Goal: Task Accomplishment & Management: Use online tool/utility

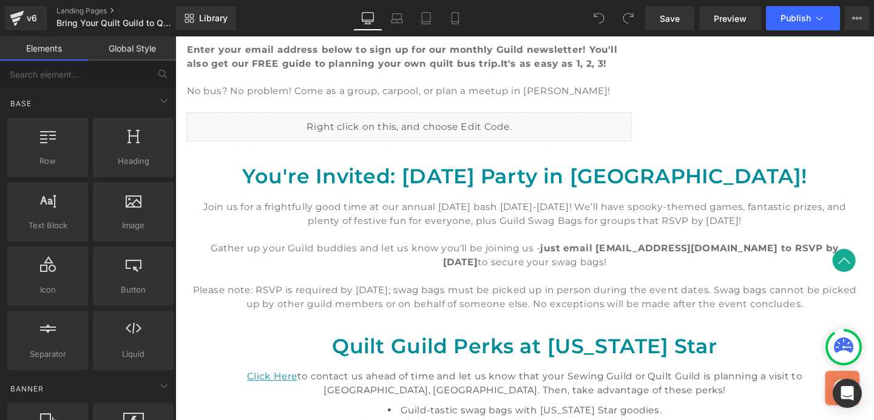
scroll to position [603, 0]
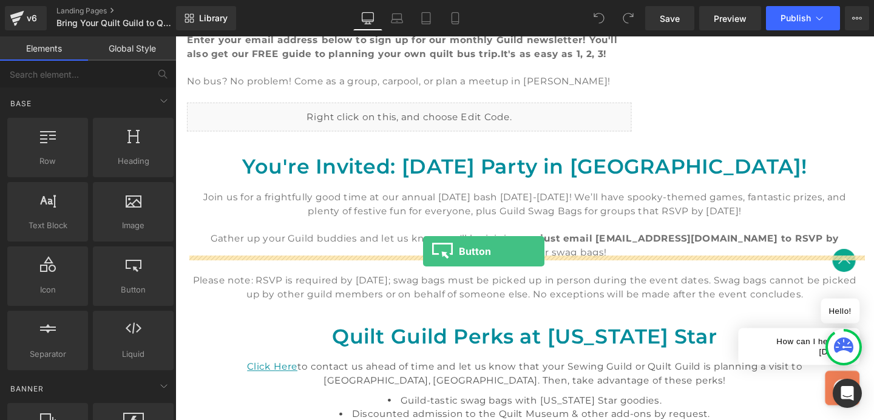
drag, startPoint x: 308, startPoint y: 305, endPoint x: 436, endPoint y: 262, distance: 135.1
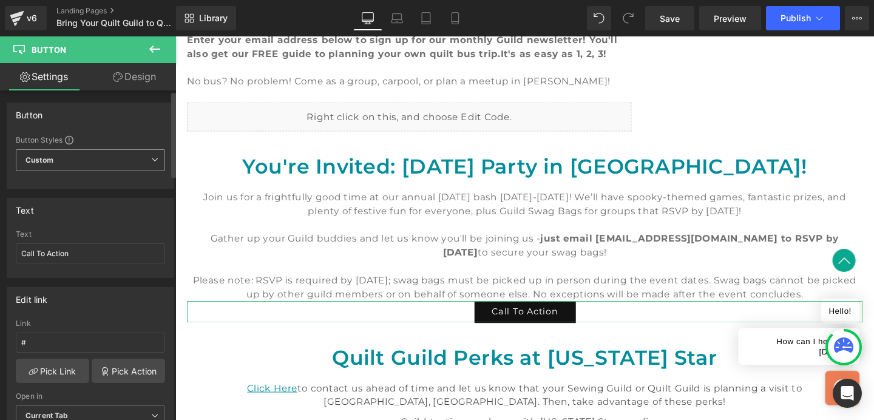
click at [141, 157] on span "Custom Setup Global Style" at bounding box center [90, 160] width 149 height 22
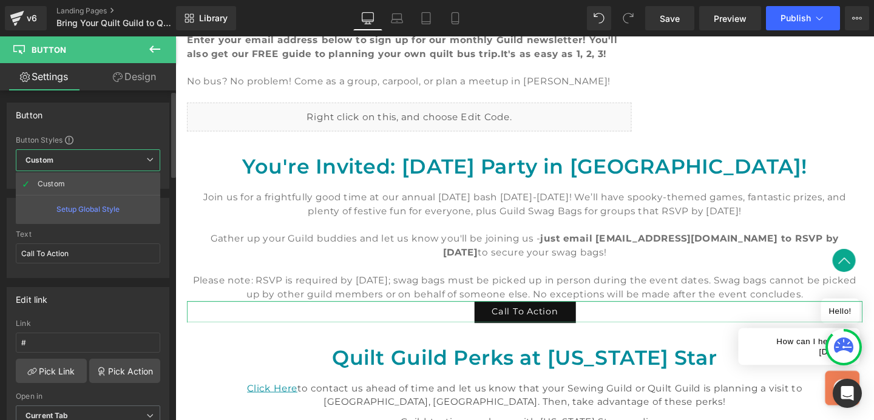
click at [149, 161] on icon at bounding box center [149, 159] width 7 height 7
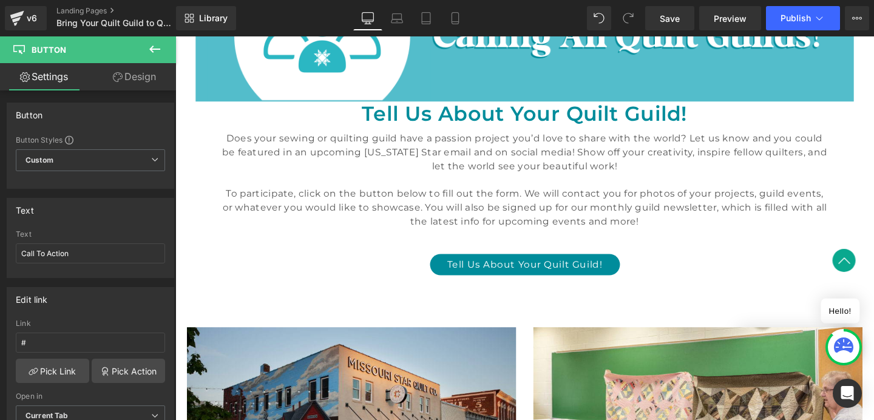
scroll to position [1211, 0]
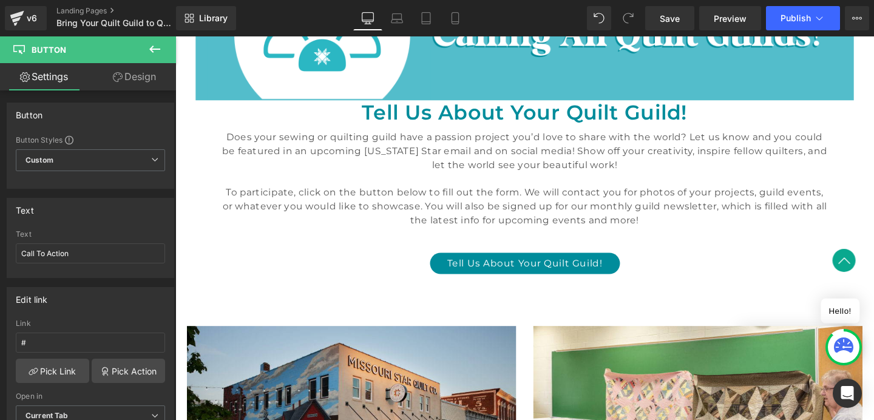
click at [511, 264] on link "Tell Us About Your Quilt Guild!" at bounding box center [543, 275] width 200 height 22
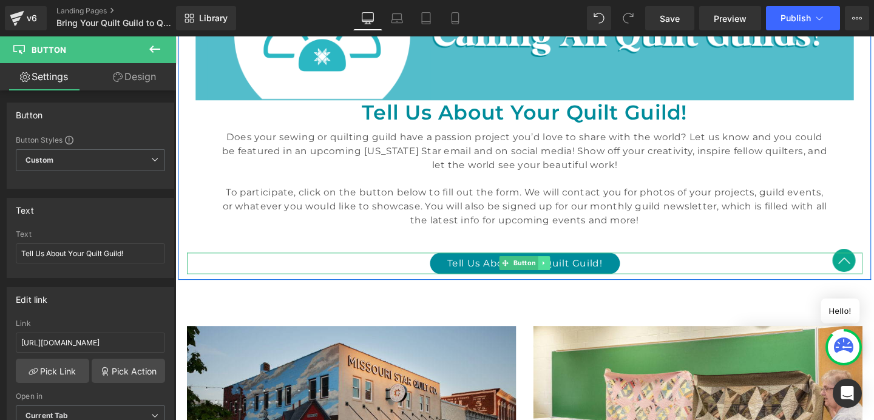
click at [560, 271] on icon at bounding box center [563, 274] width 7 height 7
click at [560, 268] on link at bounding box center [556, 275] width 13 height 15
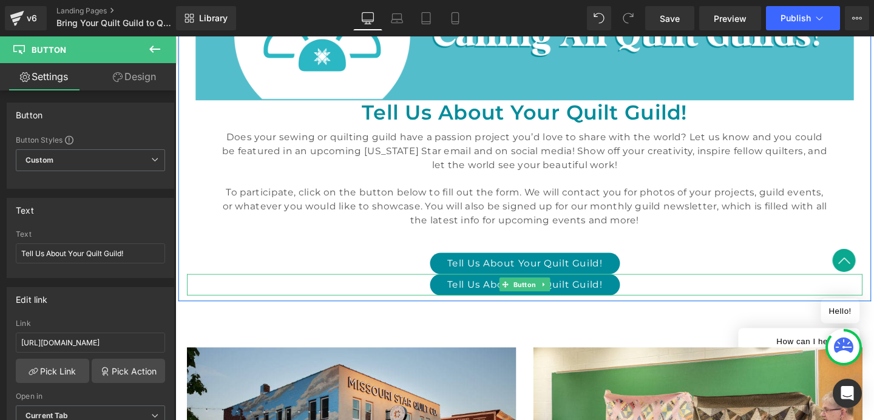
click at [700, 286] on div "Tell Us About Your Quilt Guild!" at bounding box center [543, 297] width 710 height 22
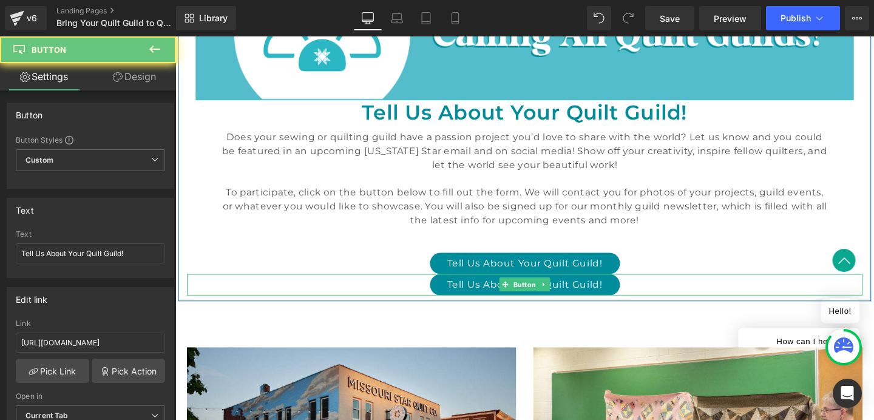
click at [689, 286] on div "Tell Us About Your Quilt Guild!" at bounding box center [543, 297] width 710 height 22
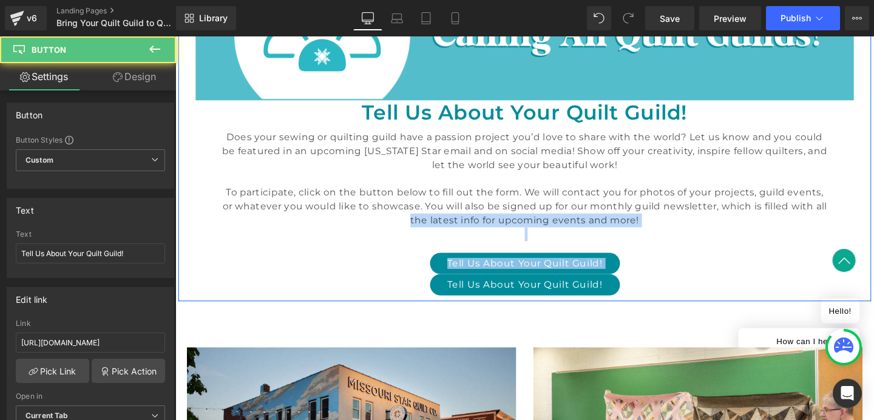
drag, startPoint x: 423, startPoint y: 254, endPoint x: 425, endPoint y: 177, distance: 77.1
click at [425, 177] on div "Image Tell Us About Your Quilt Guild! Heading Does your sewing or quilting guil…" at bounding box center [542, 128] width 728 height 362
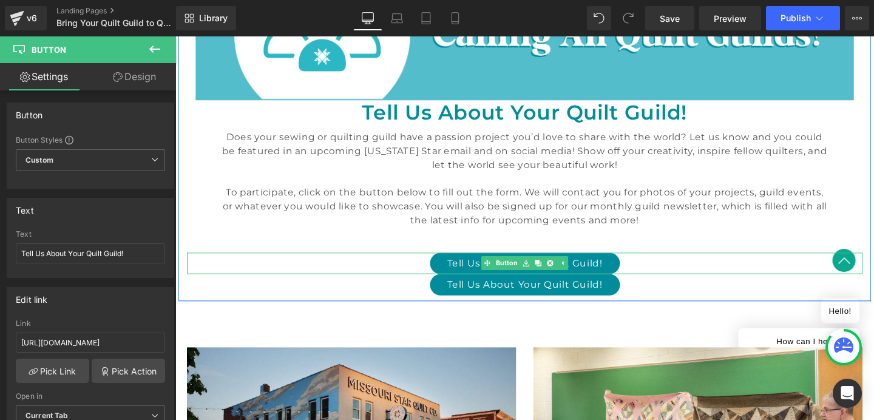
click at [413, 264] on div "Tell Us About Your Quilt Guild!" at bounding box center [543, 275] width 710 height 22
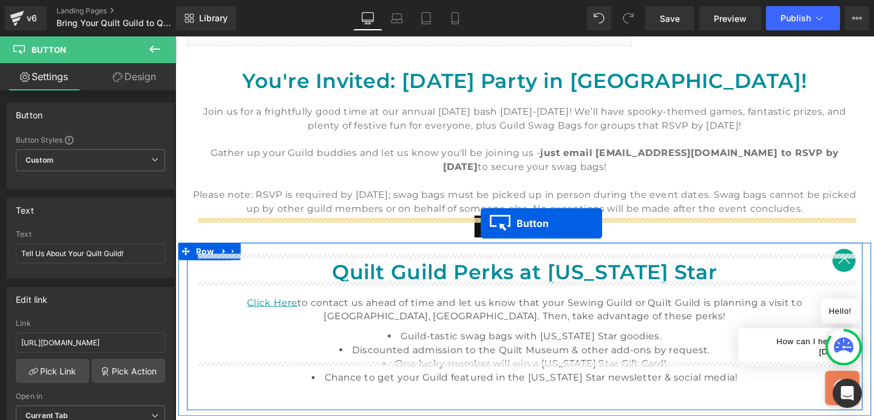
scroll to position [686, 0]
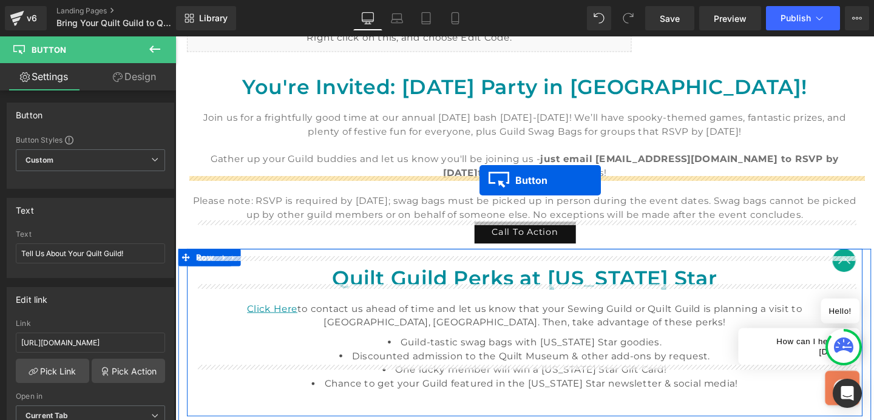
drag, startPoint x: 503, startPoint y: 228, endPoint x: 495, endPoint y: 188, distance: 40.1
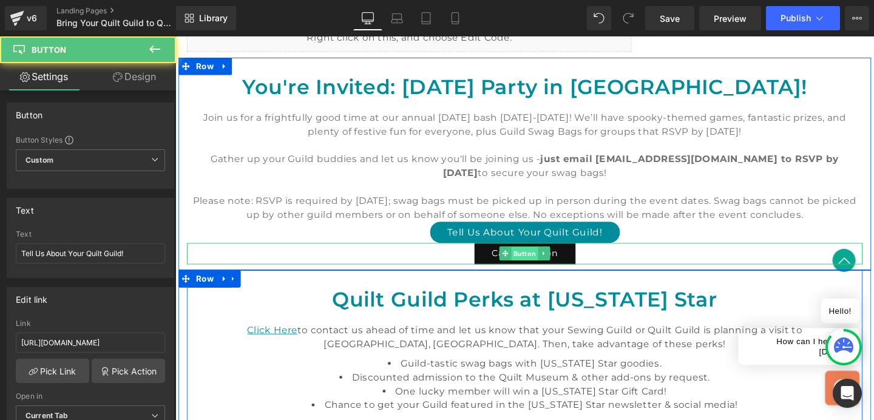
click at [554, 258] on span "Button" at bounding box center [543, 265] width 28 height 15
click at [560, 261] on icon at bounding box center [563, 264] width 7 height 7
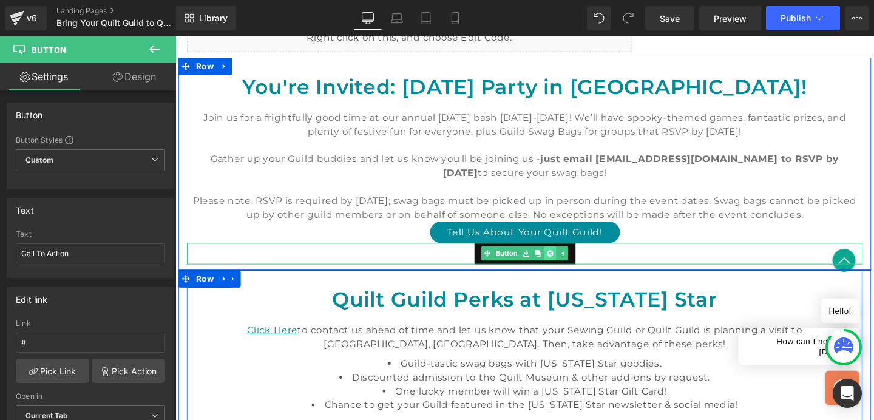
click at [566, 262] on icon at bounding box center [569, 265] width 7 height 7
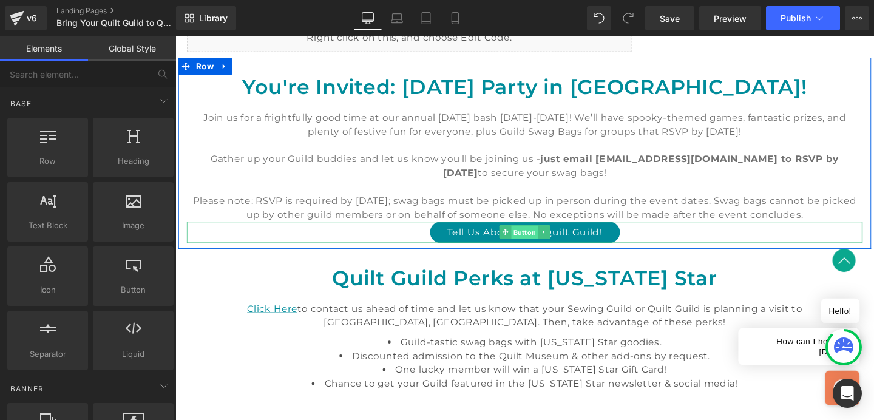
click at [551, 235] on span "Button" at bounding box center [543, 242] width 28 height 15
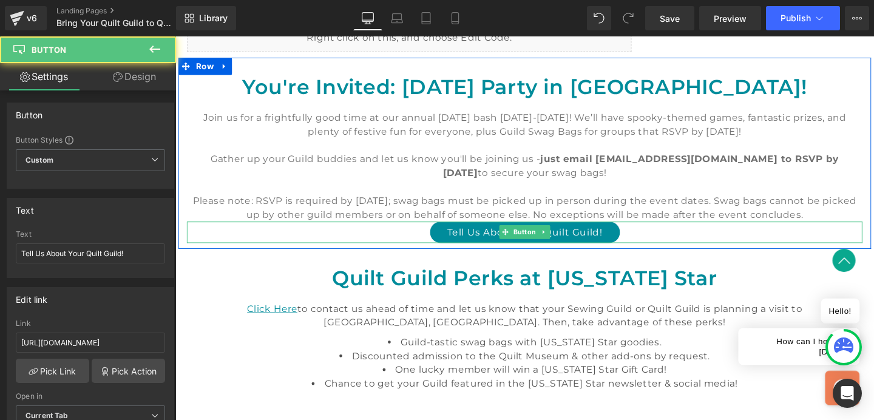
click at [600, 231] on link "Tell Us About Your Quilt Guild!" at bounding box center [543, 242] width 200 height 22
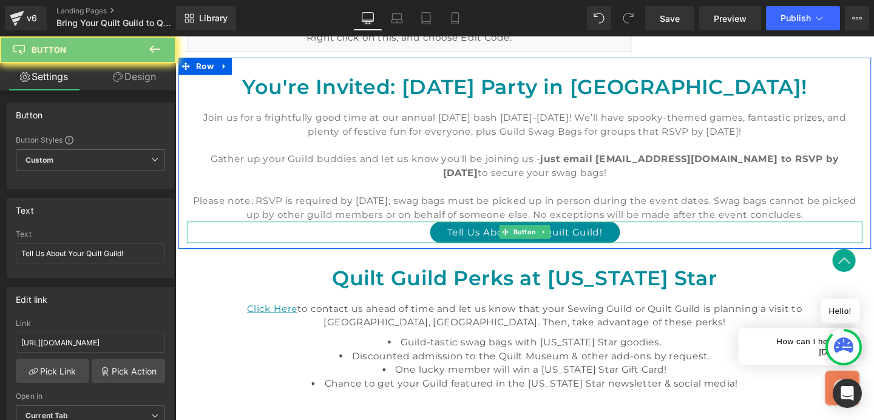
click at [600, 231] on link "Tell Us About Your Quilt Guild!" at bounding box center [543, 242] width 200 height 22
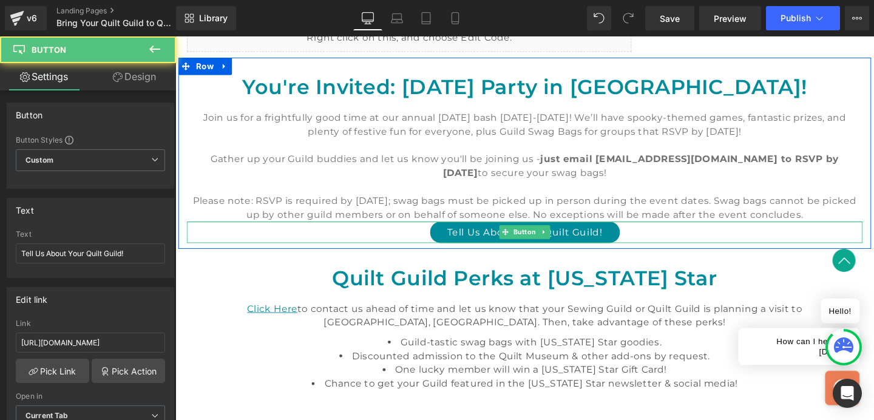
click at [600, 231] on link "Tell Us About Your Quilt Guild!" at bounding box center [543, 242] width 200 height 22
click at [597, 231] on link "Tell Us About Your Quilt Guild!" at bounding box center [543, 242] width 200 height 22
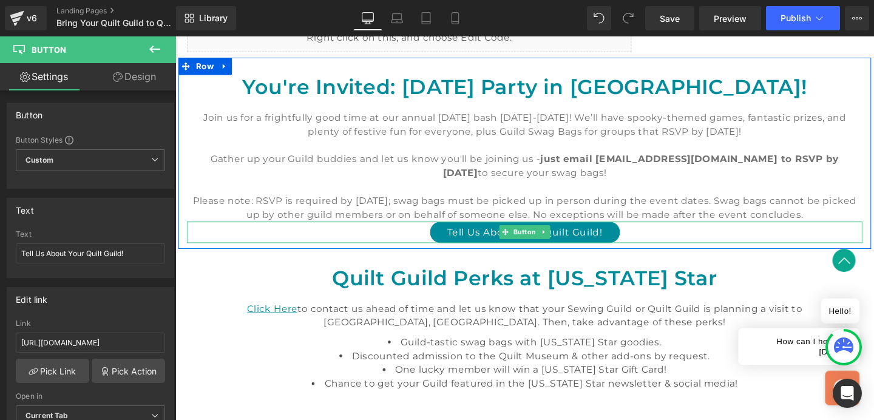
click at [597, 231] on link "Tell Us About Your Quilt Guild!" at bounding box center [543, 242] width 200 height 22
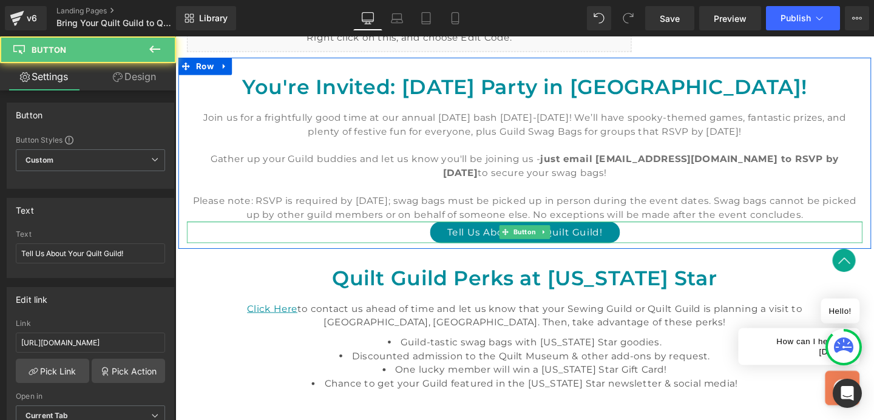
click at [475, 231] on link "Tell Us About Your Quilt Guild!" at bounding box center [543, 242] width 200 height 22
click at [456, 231] on link "Tell Us About Your Quilt Guild!" at bounding box center [543, 242] width 200 height 22
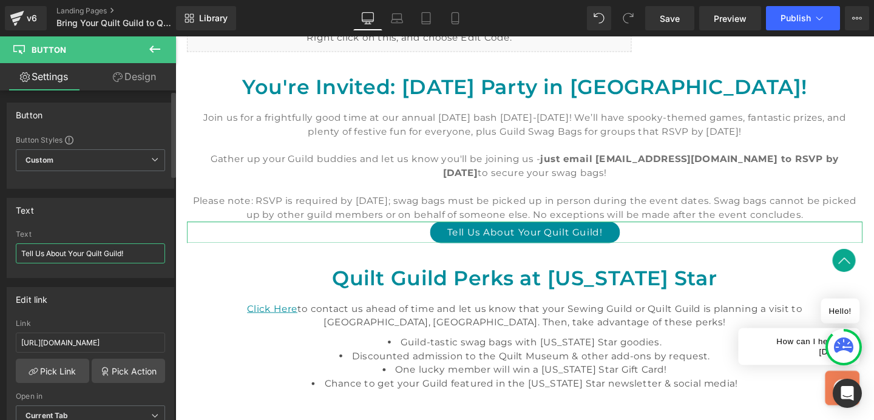
click at [120, 250] on input "Tell Us About Your Quilt Guild!" at bounding box center [90, 253] width 149 height 20
type input "Learn More Here"
click at [130, 347] on input "https://forms.gle/wUJmsjGrixnFiFPp9" at bounding box center [90, 343] width 149 height 20
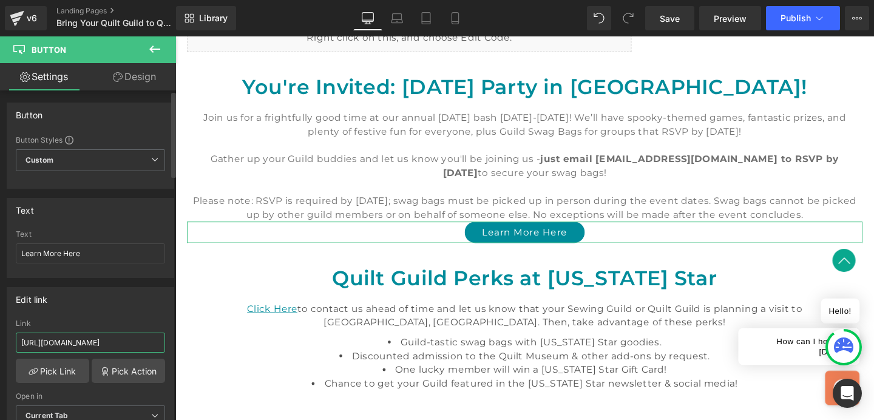
click at [130, 347] on input "https://forms.gle/wUJmsjGrixnFiFPp9" at bounding box center [90, 343] width 149 height 20
paste input "www.missouriquiltco.com/blogs/missouri-star-blog/spookysewalong"
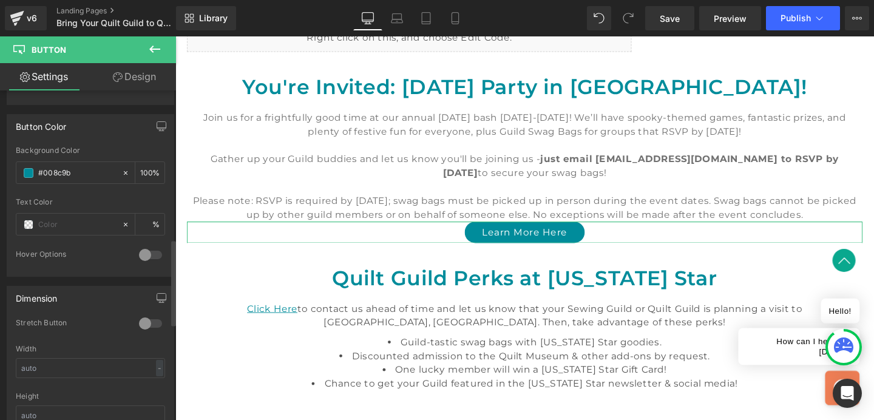
scroll to position [578, 0]
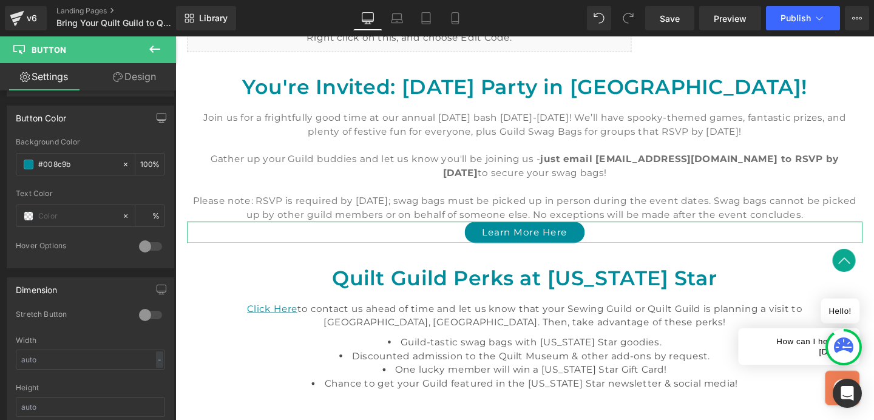
type input "https://www.missouriquiltco.com/blogs/missouri-star-blog/spookysewalong"
click at [145, 76] on link "Design" at bounding box center [134, 76] width 88 height 27
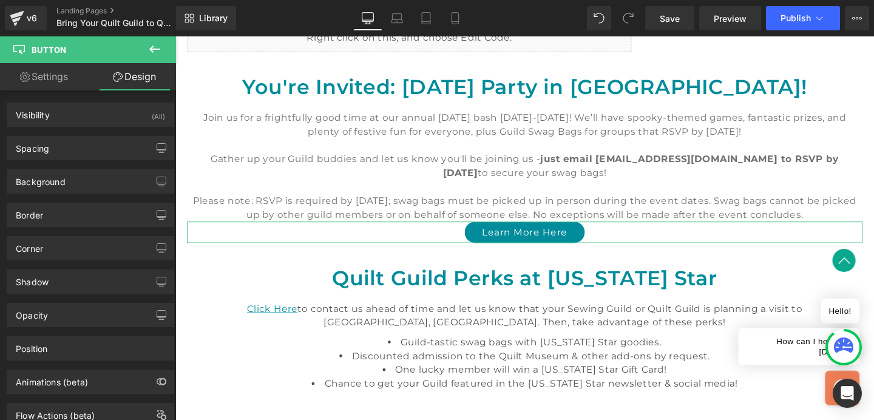
type input "0"
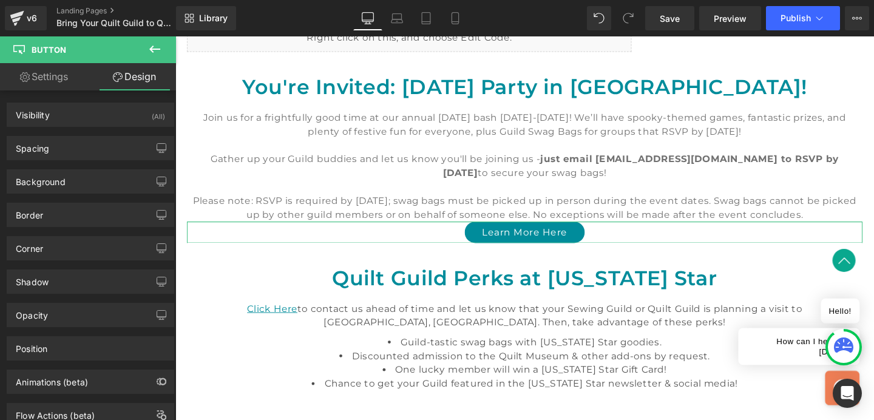
type input "30"
type input "0"
type input "30"
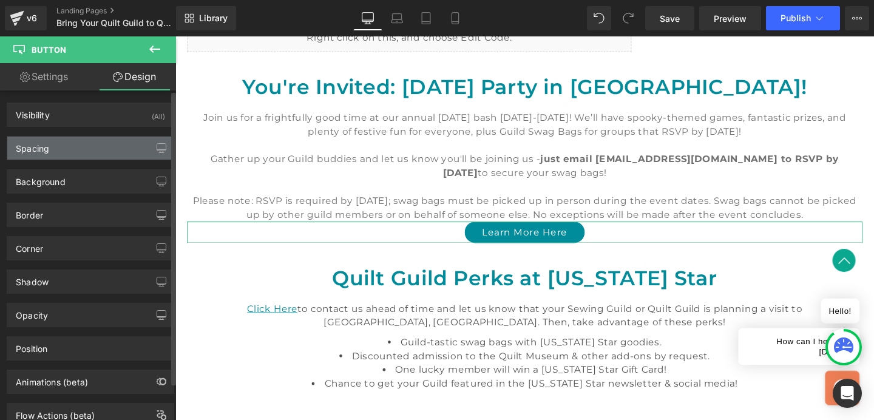
click at [115, 149] on div "Spacing" at bounding box center [90, 148] width 166 height 23
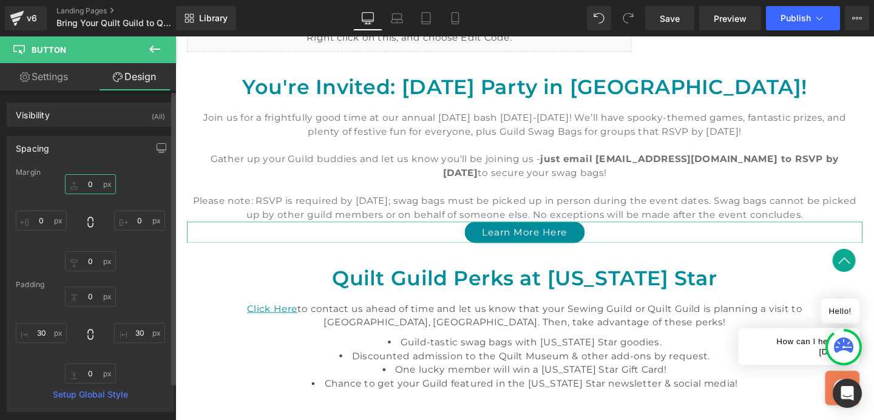
click at [88, 182] on input "0" at bounding box center [90, 184] width 51 height 20
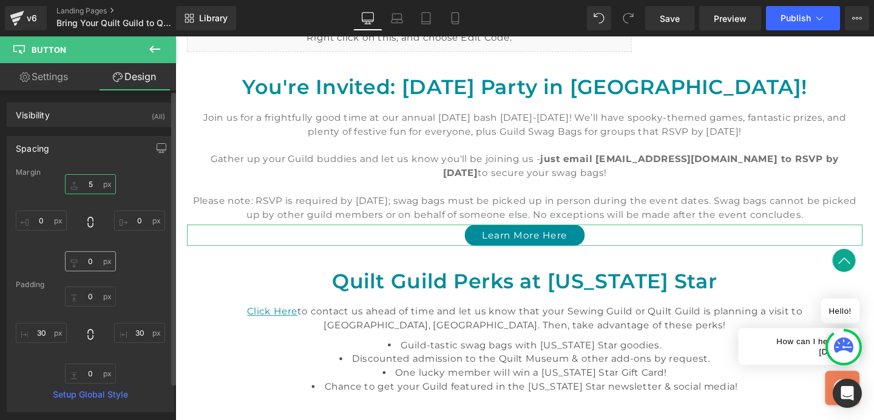
type input "5"
click at [92, 264] on input "0" at bounding box center [90, 261] width 51 height 20
type input "5"
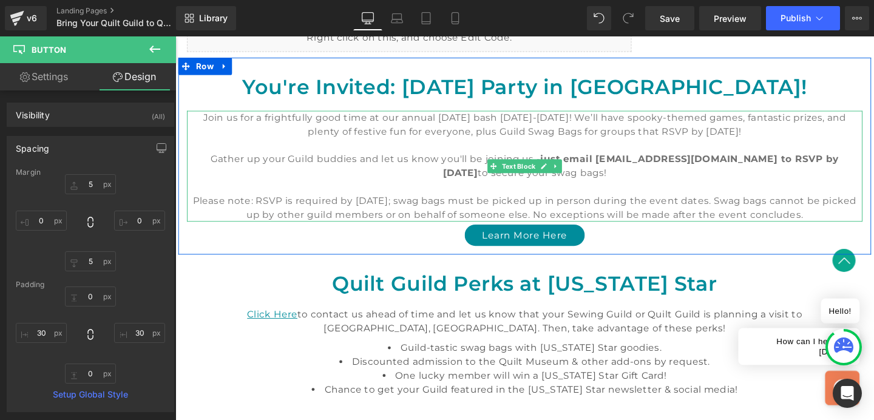
click at [489, 202] on p "Please note: RSVP is required by September 30; swag bags must be picked up in p…" at bounding box center [543, 216] width 710 height 29
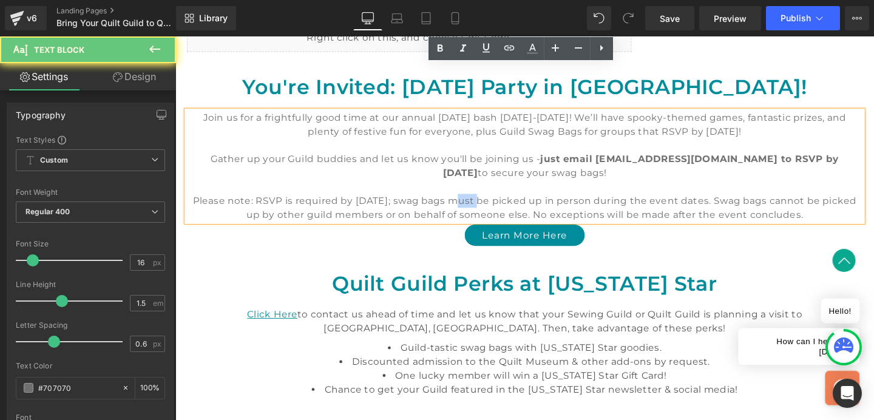
click at [489, 202] on p "Please note: RSVP is required by September 30; swag bags must be picked up in p…" at bounding box center [543, 216] width 710 height 29
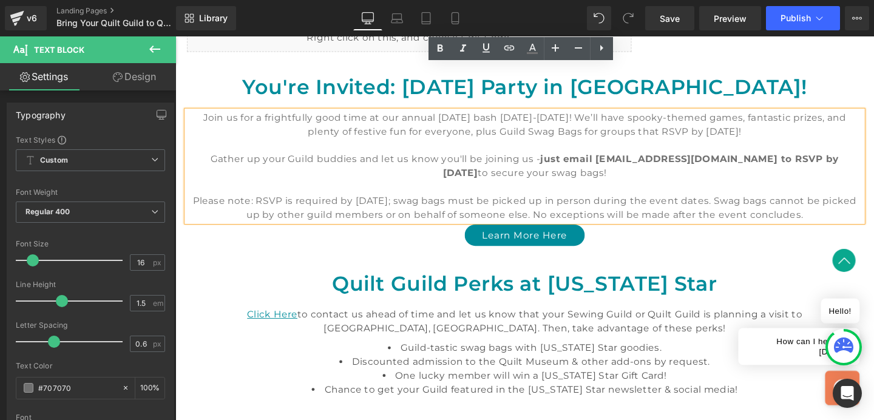
click at [642, 144] on p at bounding box center [543, 151] width 710 height 15
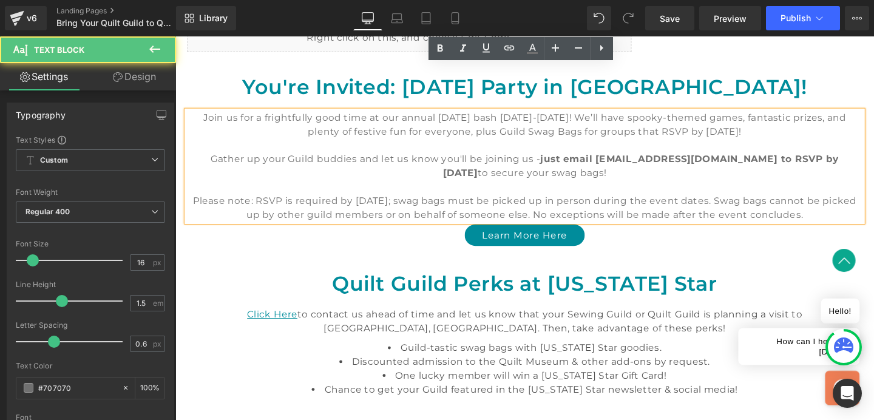
click at [685, 234] on div "Learn More Here Button" at bounding box center [543, 245] width 710 height 22
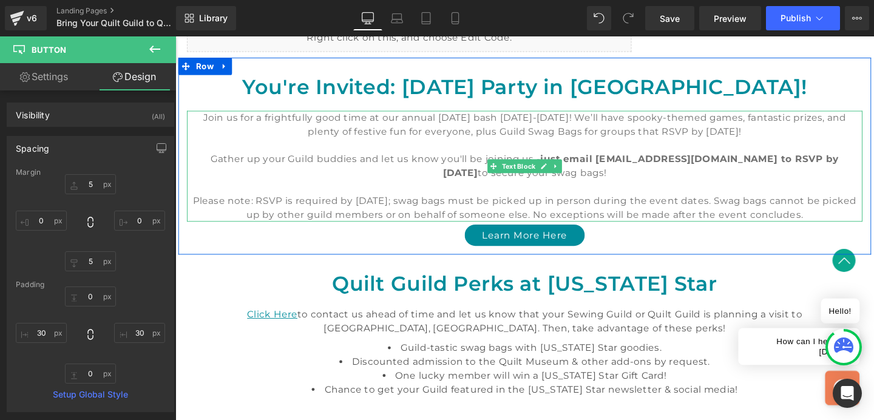
click at [668, 158] on p "Gather up your Guild buddies and let us know you'll be joining us - just email …" at bounding box center [543, 172] width 710 height 29
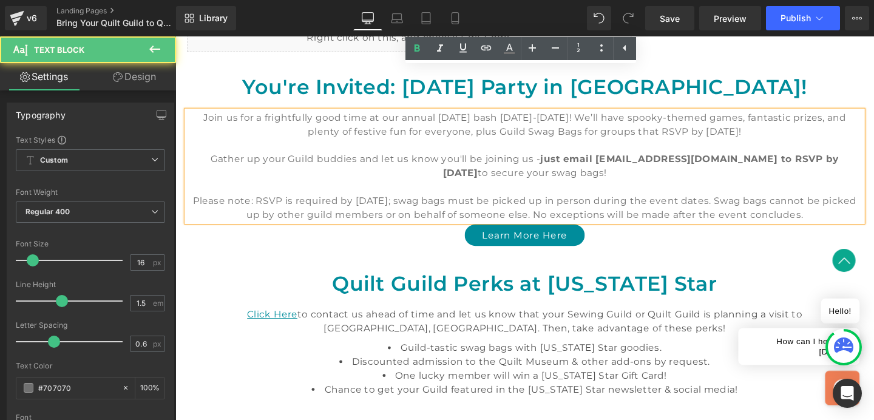
click at [495, 144] on p at bounding box center [543, 151] width 710 height 15
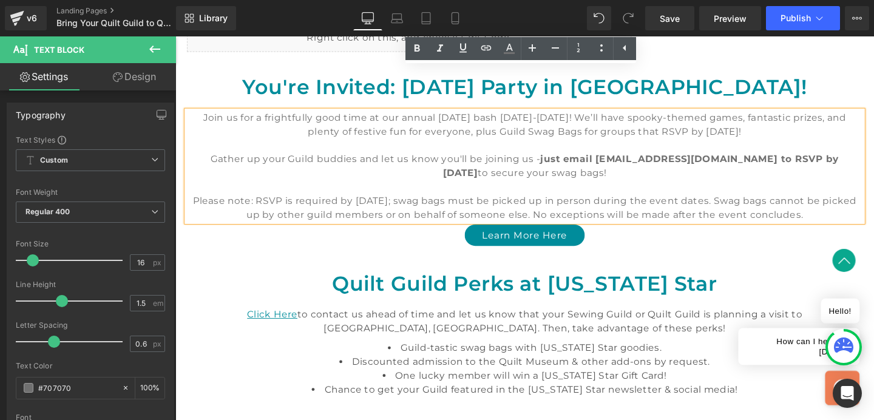
click at [639, 266] on div "Quilt Guild Perks at Missouri Star Heading Click Here to contact us ahead of ti…" at bounding box center [543, 354] width 710 height 176
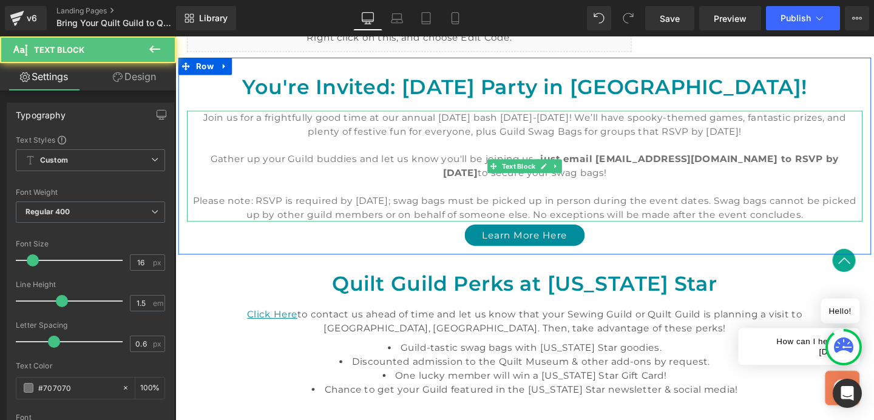
click at [637, 158] on p "Gather up your Guild buddies and let us know you'll be joining us - just email …" at bounding box center [543, 172] width 710 height 29
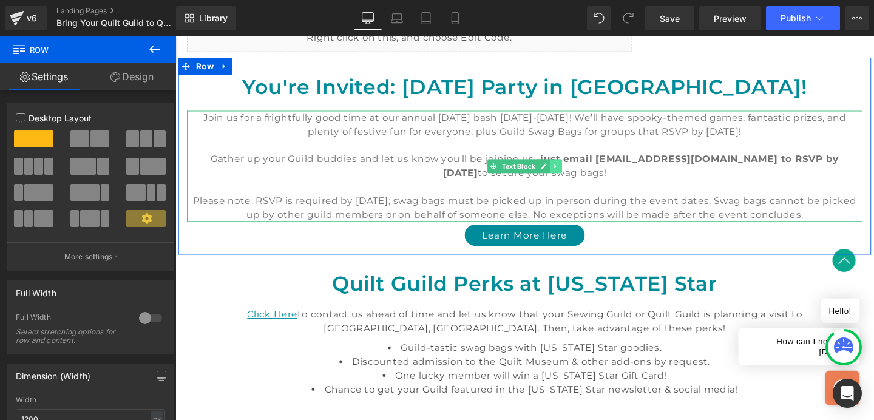
click at [574, 171] on icon at bounding box center [575, 173] width 2 height 4
click at [567, 169] on icon at bounding box center [569, 172] width 7 height 7
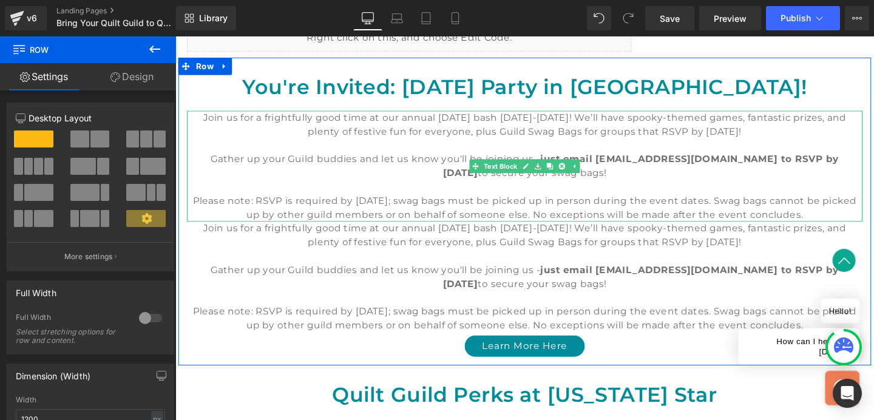
click at [655, 188] on p at bounding box center [543, 195] width 710 height 15
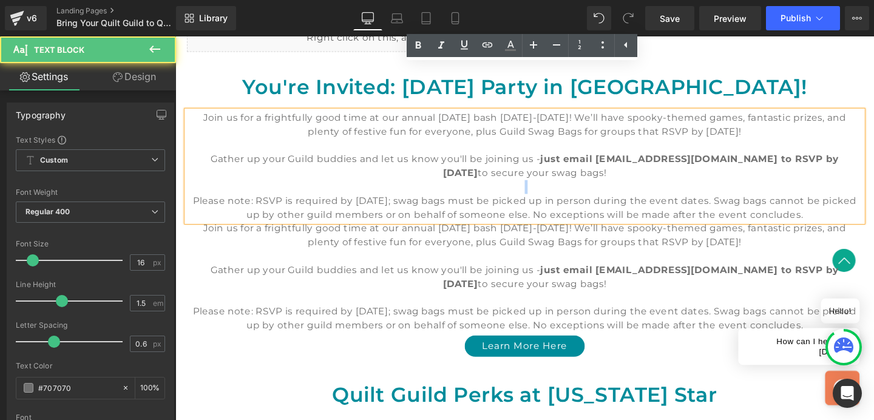
click at [655, 188] on p at bounding box center [543, 195] width 710 height 15
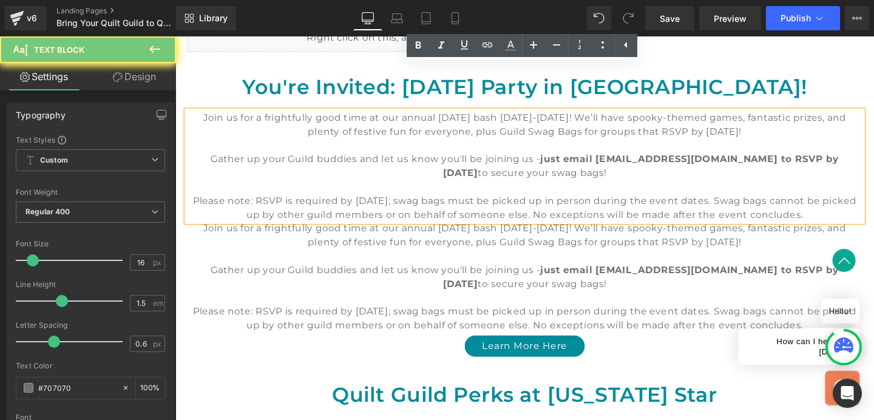
click at [645, 202] on p "Please note: RSVP is required by September 30; swag bags must be picked up in p…" at bounding box center [543, 216] width 710 height 29
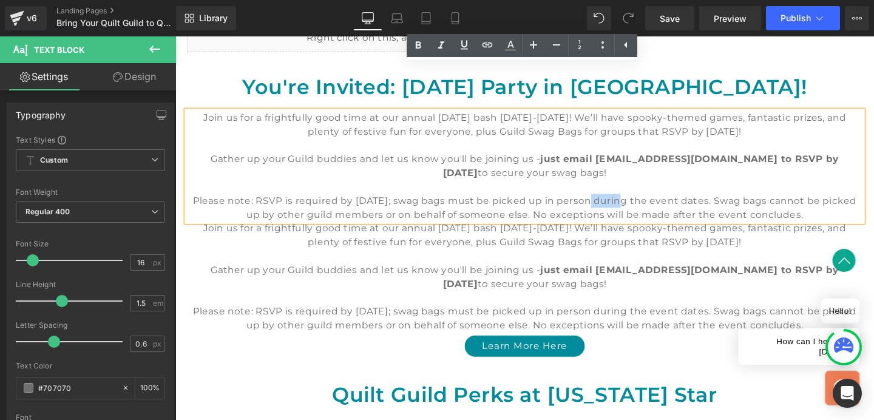
click at [645, 202] on p "Please note: RSVP is required by September 30; swag bags must be picked up in p…" at bounding box center [543, 216] width 710 height 29
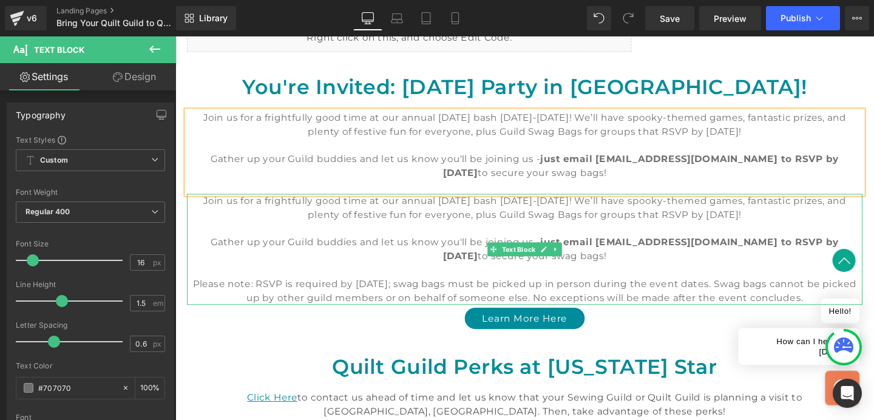
click at [614, 231] on p at bounding box center [543, 238] width 710 height 15
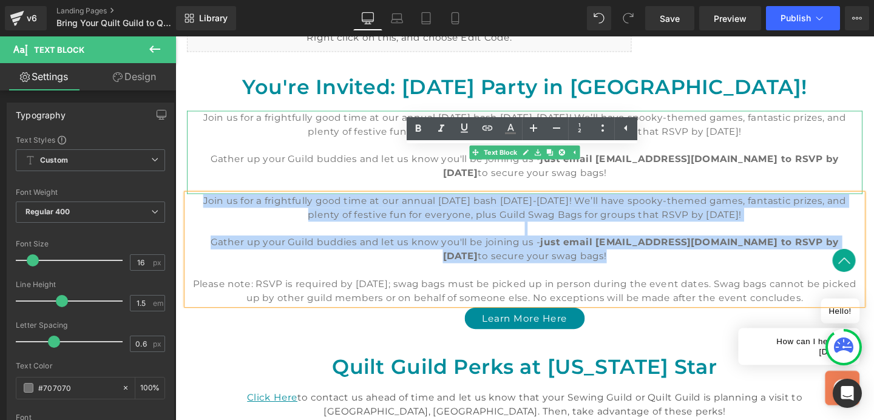
drag, startPoint x: 654, startPoint y: 216, endPoint x: 238, endPoint y: 147, distance: 422.1
click at [238, 147] on div "You're Invited: 2025 Halloween Party in Quilt Town! Heading Join us for a frigh…" at bounding box center [542, 212] width 728 height 270
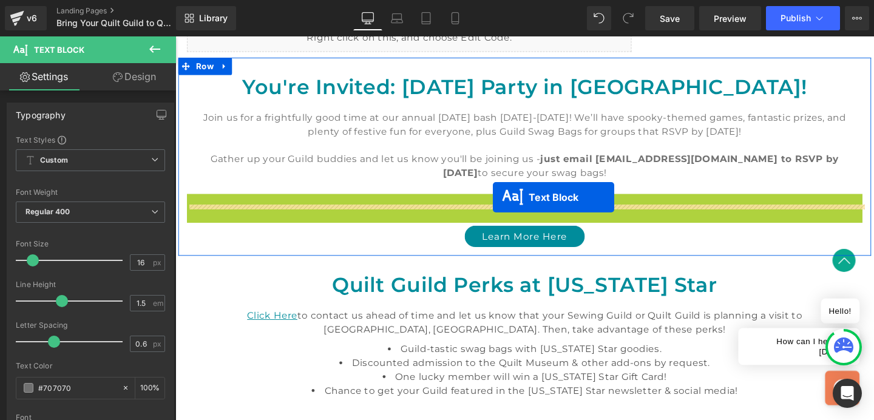
drag, startPoint x: 507, startPoint y: 178, endPoint x: 509, endPoint y: 206, distance: 28.0
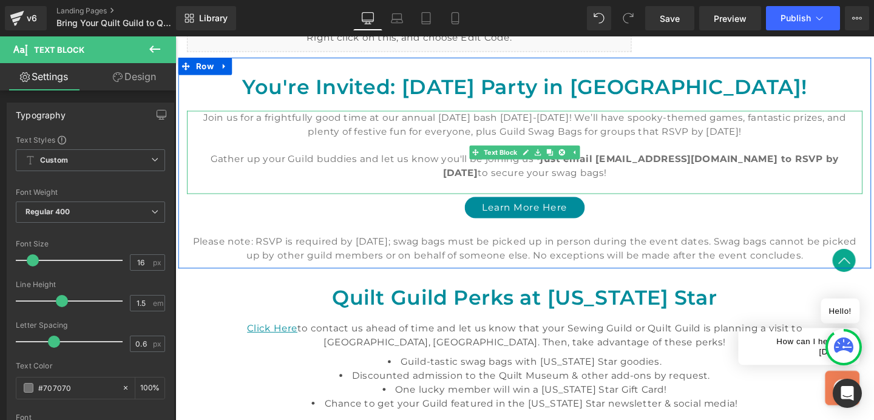
click at [614, 158] on p "Gather up your Guild buddies and let us know you'll be joining us - just email …" at bounding box center [543, 172] width 710 height 29
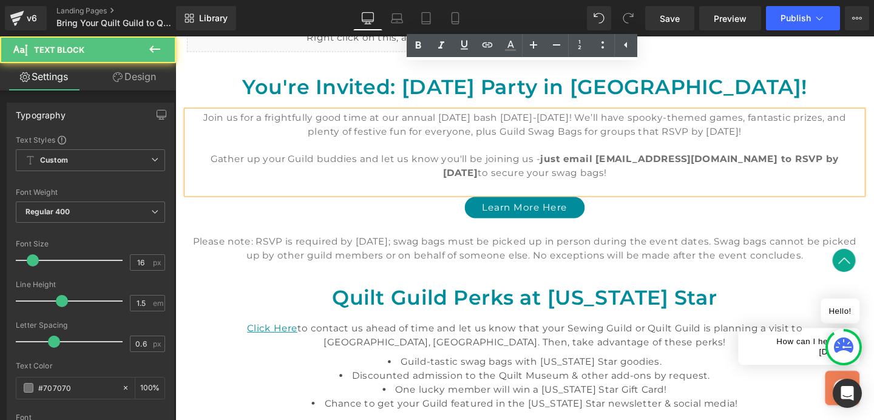
click at [510, 160] on strong "just email buses@missouriquiltco.com to RSVP by Tuesday, September 30" at bounding box center [664, 173] width 416 height 26
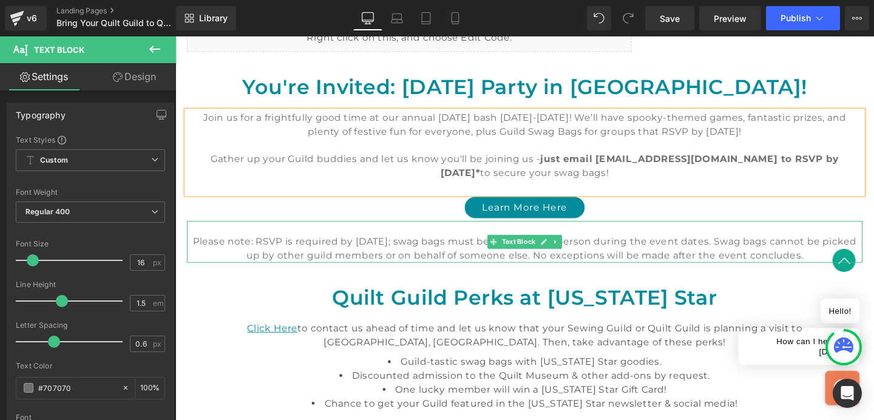
click at [197, 245] on p "Please note: RSVP is required by September 30; swag bags must be picked up in p…" at bounding box center [543, 259] width 710 height 29
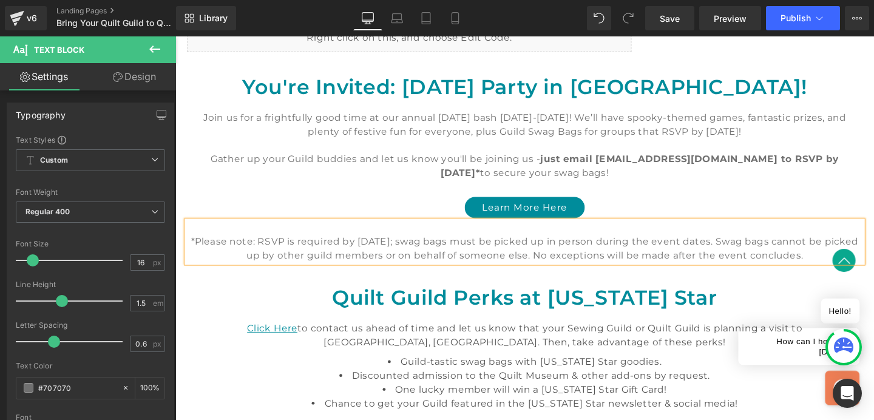
click at [477, 245] on p "*Please note: RSVP is required by September 30; swag bags must be picked up in …" at bounding box center [543, 259] width 710 height 29
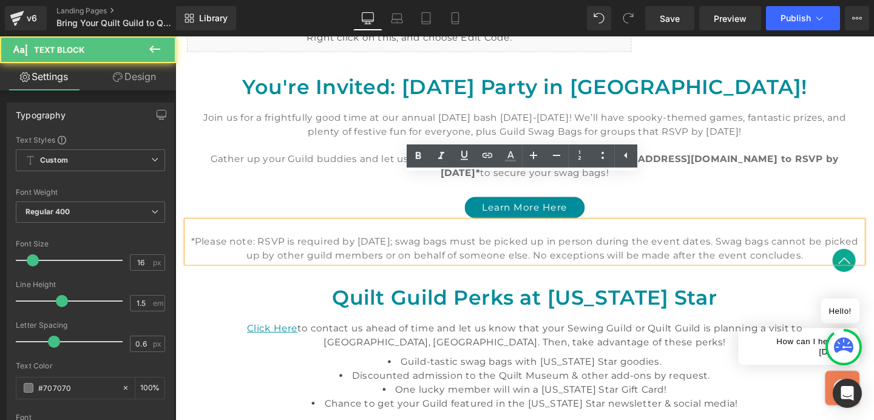
click at [514, 245] on p "*Please note: RSVP is required by September 30; swag bags must be picked up in …" at bounding box center [543, 259] width 710 height 29
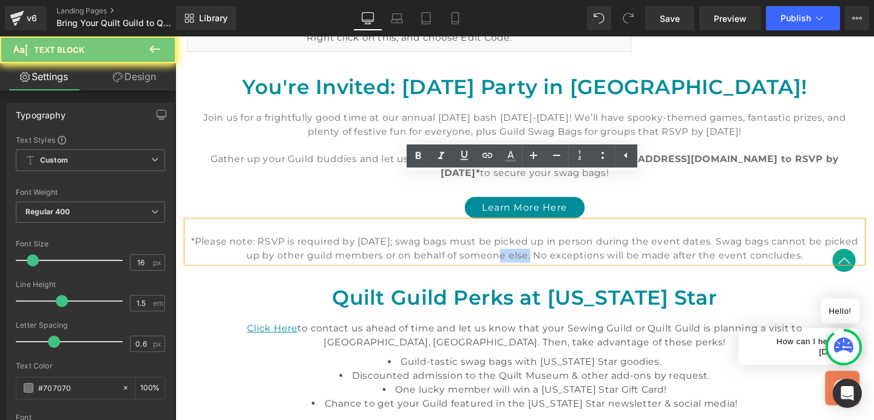
click at [514, 245] on p "*Please note: RSVP is required by September 30; swag bags must be picked up in …" at bounding box center [543, 259] width 710 height 29
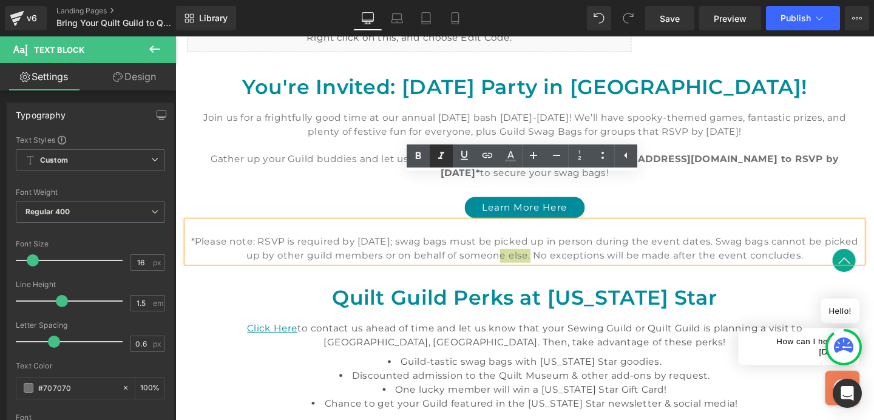
click at [682, 18] on link "Save" at bounding box center [669, 18] width 49 height 24
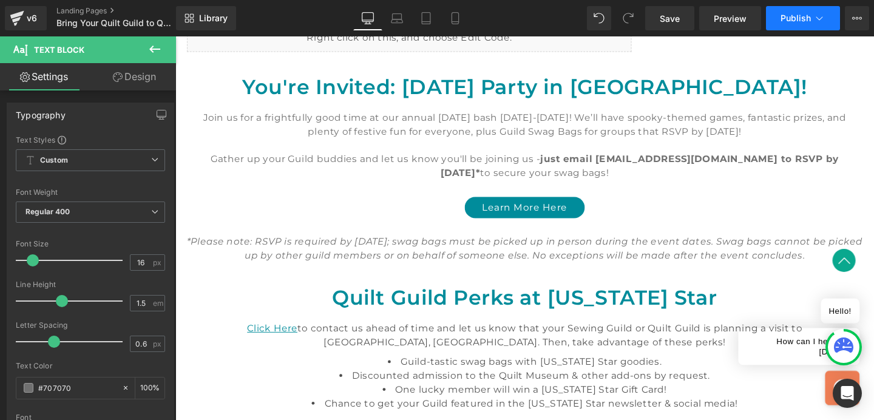
click at [795, 19] on span "Publish" at bounding box center [795, 18] width 30 height 10
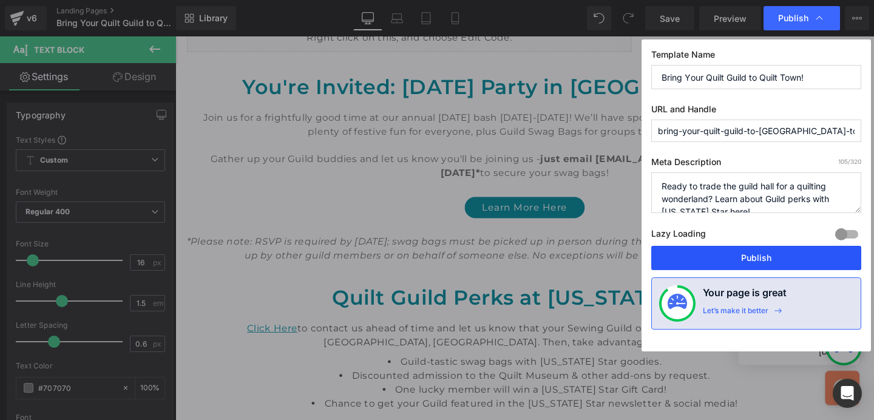
click at [757, 251] on button "Publish" at bounding box center [756, 258] width 210 height 24
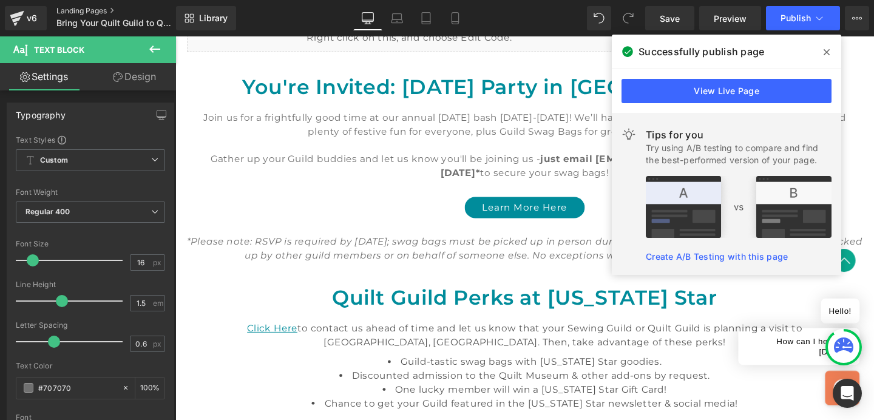
click at [87, 8] on link "Landing Pages" at bounding box center [126, 11] width 140 height 10
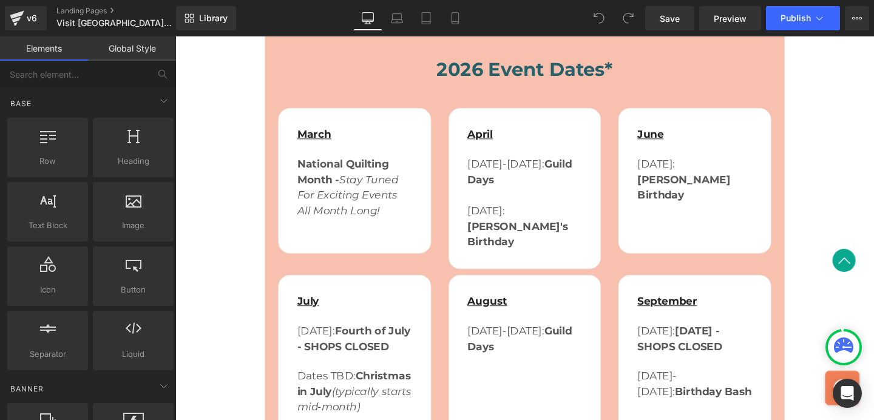
scroll to position [2019, 0]
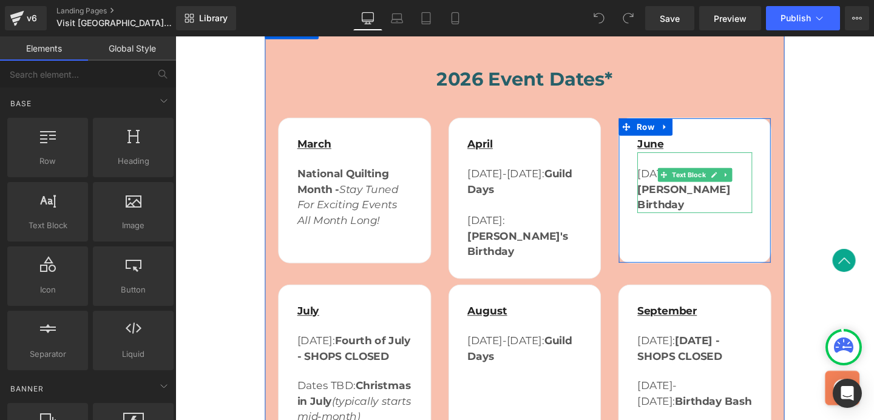
click at [677, 158] on div "[DATE]: [PERSON_NAME] Birthday" at bounding box center [721, 190] width 121 height 64
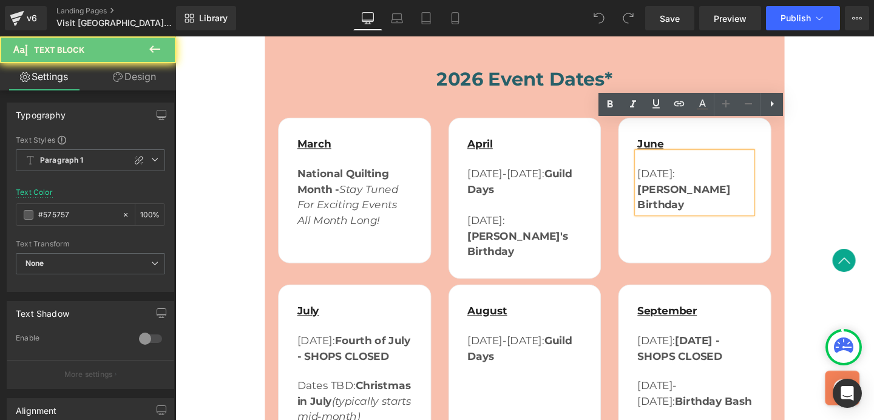
click at [677, 158] on div "[DATE]: [PERSON_NAME] Birthday" at bounding box center [721, 190] width 121 height 64
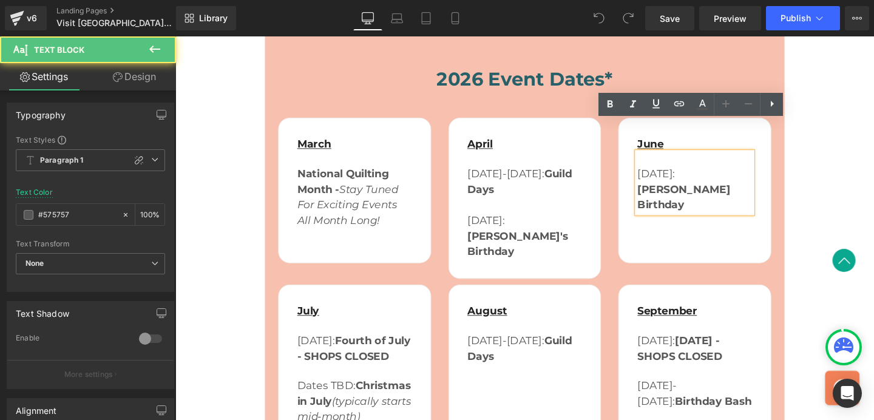
click at [674, 158] on div "[DATE]: [PERSON_NAME] Birthday" at bounding box center [721, 190] width 121 height 64
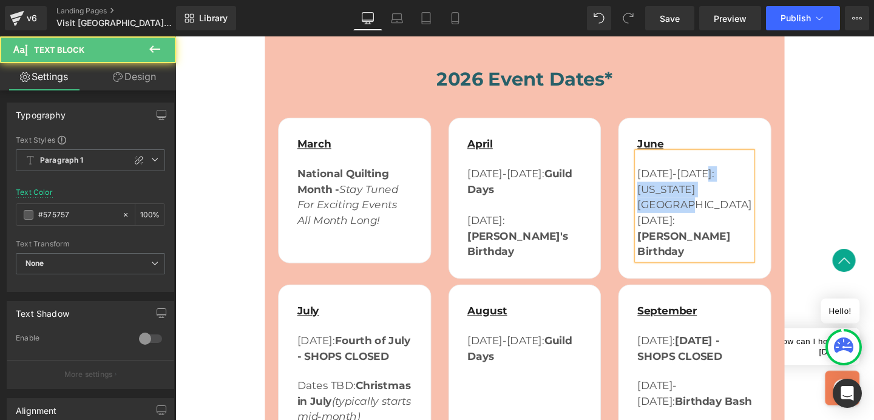
click at [722, 174] on span "[DATE]-[DATE]: [US_STATE][GEOGRAPHIC_DATA]" at bounding box center [721, 197] width 120 height 46
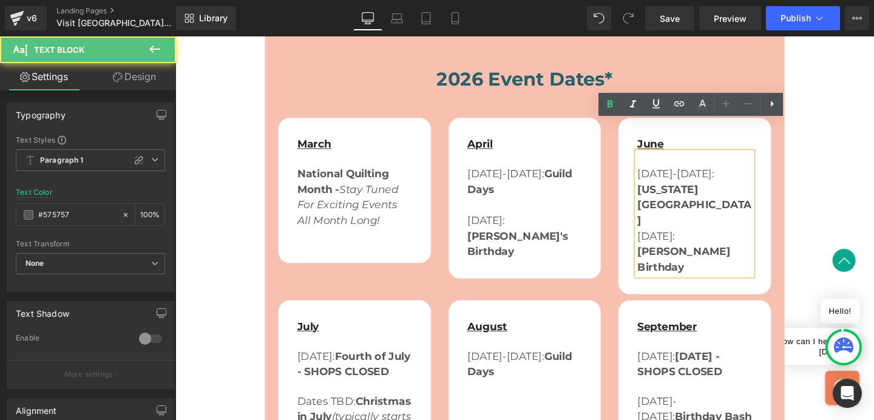
click at [662, 240] on span "[DATE]:" at bounding box center [680, 246] width 39 height 13
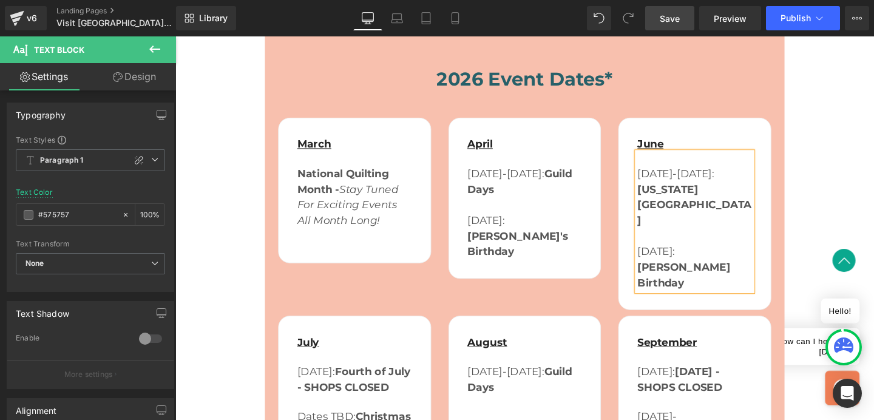
click at [671, 17] on span "Save" at bounding box center [670, 18] width 20 height 13
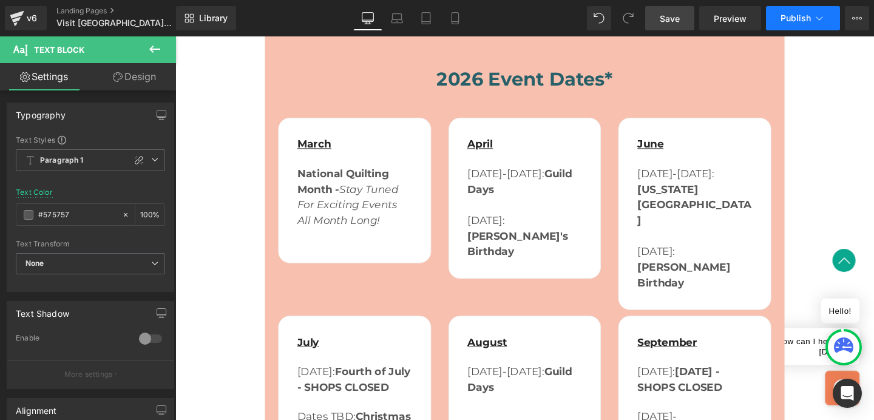
click at [799, 21] on span "Publish" at bounding box center [795, 18] width 30 height 10
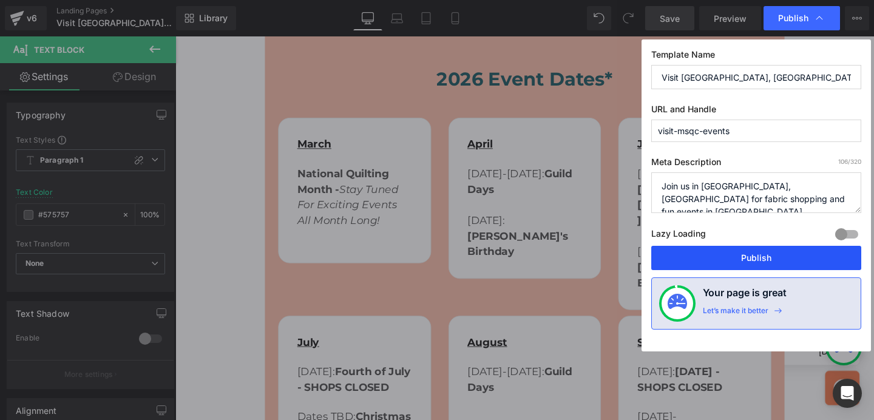
click at [771, 261] on button "Publish" at bounding box center [756, 258] width 210 height 24
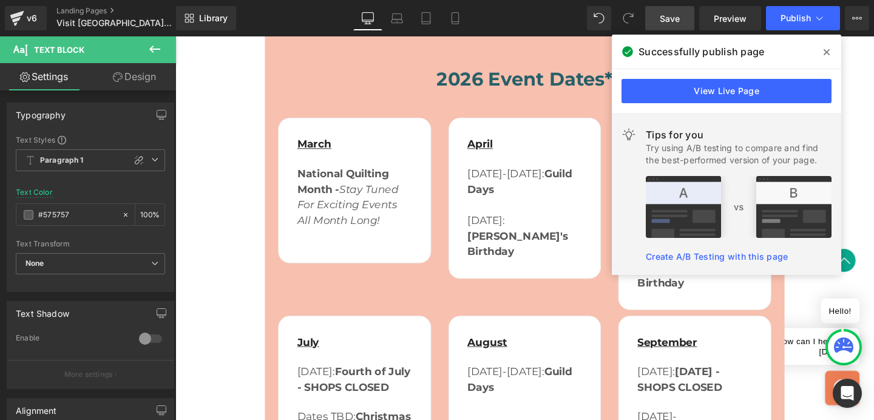
click at [828, 52] on icon at bounding box center [827, 52] width 6 height 10
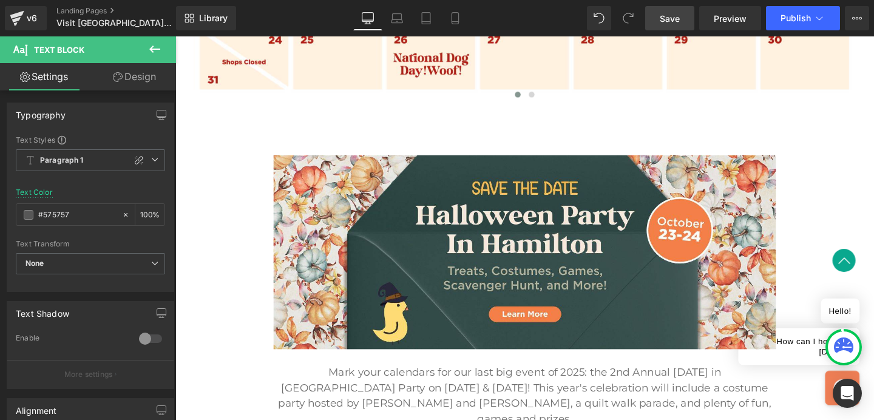
scroll to position [870, 0]
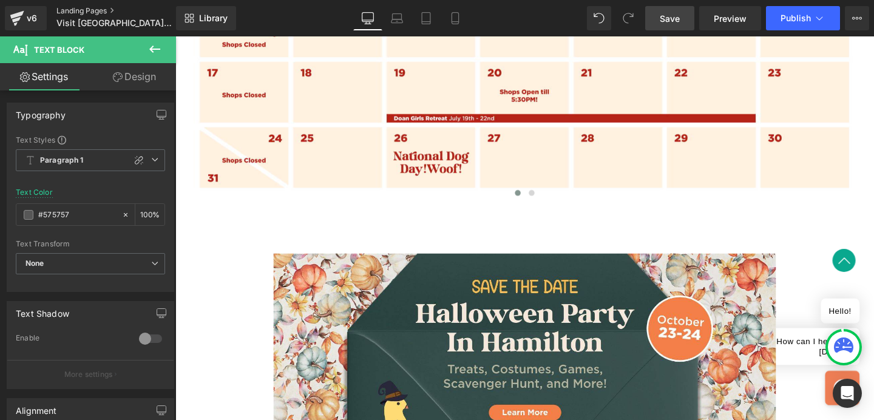
click at [96, 12] on link "Landing Pages" at bounding box center [126, 11] width 140 height 10
